Goal: Task Accomplishment & Management: Use online tool/utility

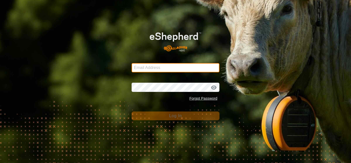
drag, startPoint x: 0, startPoint y: 0, endPoint x: 185, endPoint y: 67, distance: 197.1
click at [185, 67] on input "Email Address" at bounding box center [175, 67] width 88 height 9
type input "[EMAIL_ADDRESS][DOMAIN_NAME]"
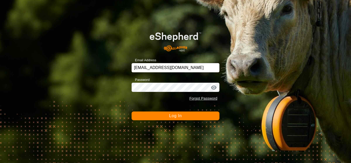
click at [215, 87] on div at bounding box center [214, 87] width 8 height 5
click at [182, 114] on button "Log In" at bounding box center [175, 115] width 88 height 9
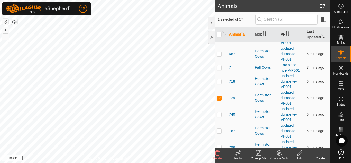
scroll to position [411, 0]
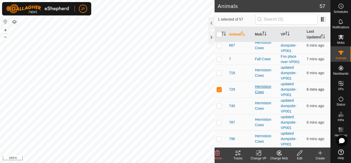
click at [265, 86] on div "Hermiston Cows" at bounding box center [266, 89] width 22 height 11
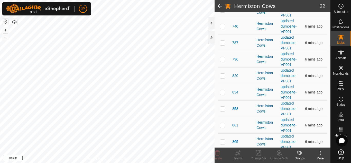
scroll to position [174, 0]
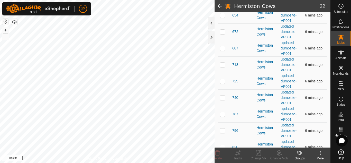
click at [235, 84] on span "729" at bounding box center [235, 80] width 6 height 5
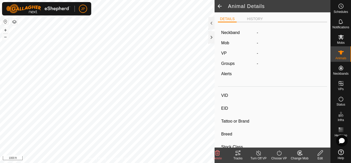
type input "729"
type input "-"
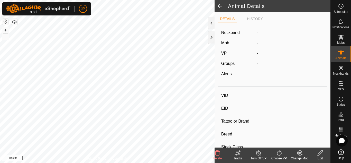
type input "0 kg"
type input "-"
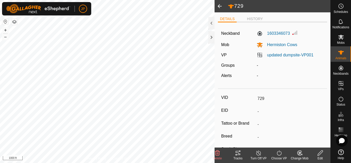
click at [238, 152] on icon at bounding box center [238, 152] width 6 height 6
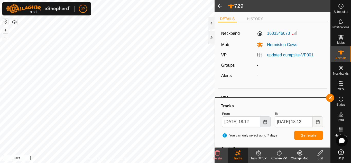
click at [265, 122] on icon "Choose Date" at bounding box center [265, 121] width 4 height 4
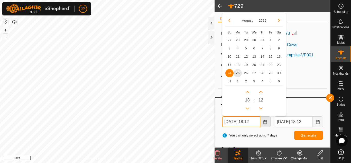
scroll to position [0, 2]
click at [277, 64] on span "23" at bounding box center [279, 64] width 8 height 8
type input "[DATE] 18:12"
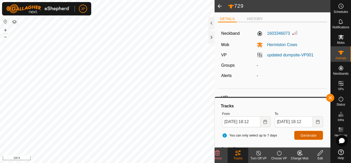
scroll to position [0, 0]
click at [308, 134] on span "Generate" at bounding box center [308, 135] width 16 height 4
click at [332, 96] on button "button" at bounding box center [330, 97] width 8 height 8
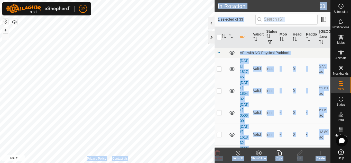
click at [139, 99] on div "In Rotation 33 1 selected of 33 VP Validity Status Mob Head Paddock Grazing Are…" at bounding box center [165, 81] width 330 height 163
click at [211, 37] on div at bounding box center [211, 37] width 6 height 12
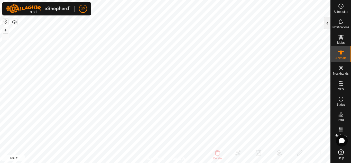
click at [328, 23] on div at bounding box center [327, 23] width 6 height 12
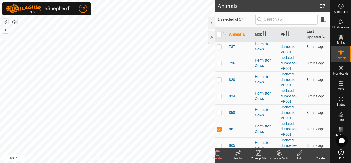
scroll to position [514, 0]
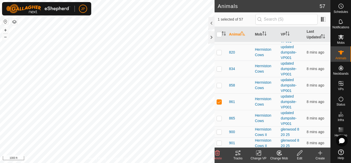
click at [238, 151] on icon at bounding box center [237, 152] width 5 height 4
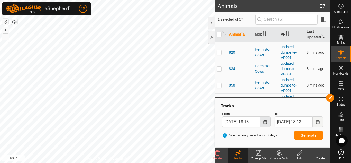
click at [267, 121] on icon "Choose Date" at bounding box center [265, 121] width 4 height 4
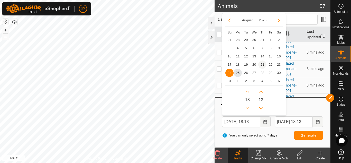
click at [262, 64] on span "21" at bounding box center [262, 64] width 8 height 8
type input "[DATE] 18:13"
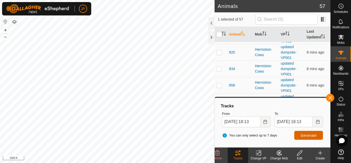
click at [302, 135] on span "Generate" at bounding box center [308, 135] width 16 height 4
click at [330, 98] on button "button" at bounding box center [330, 97] width 8 height 8
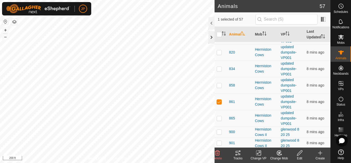
click at [212, 38] on div at bounding box center [211, 37] width 6 height 12
